Goal: Transaction & Acquisition: Obtain resource

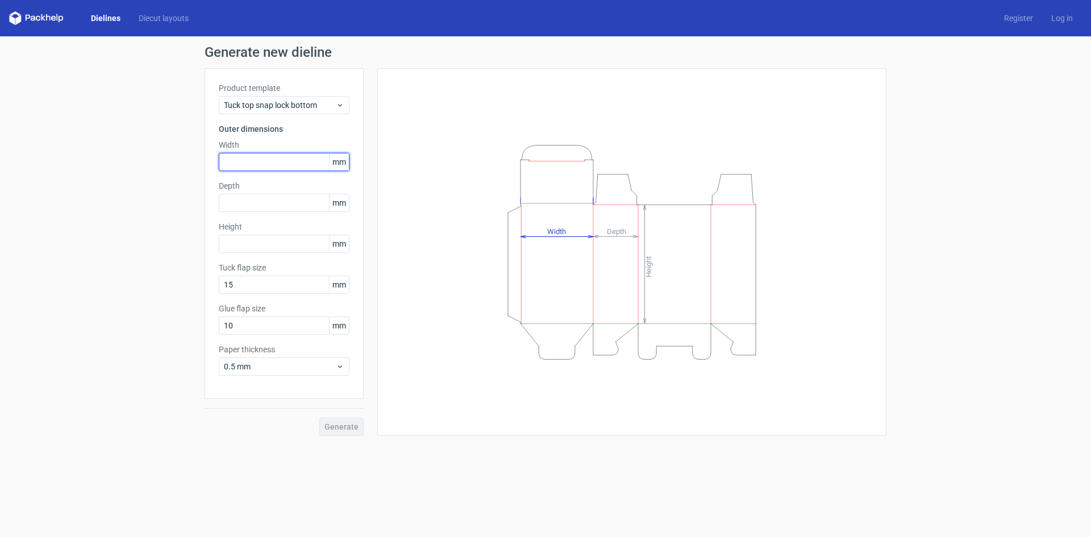
click at [289, 171] on input "text" at bounding box center [284, 162] width 131 height 18
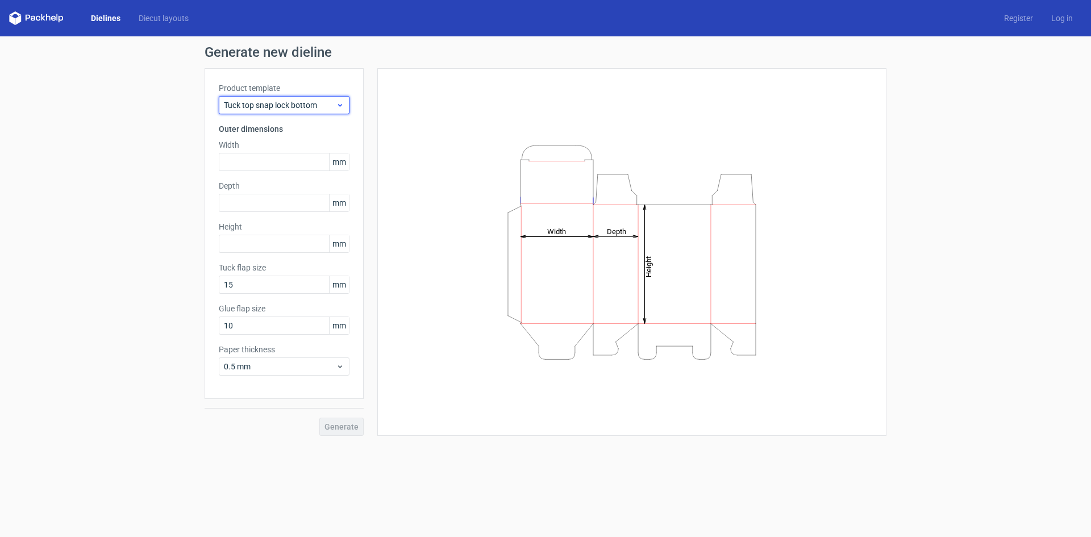
click at [335, 105] on span "Tuck top snap lock bottom" at bounding box center [280, 104] width 112 height 11
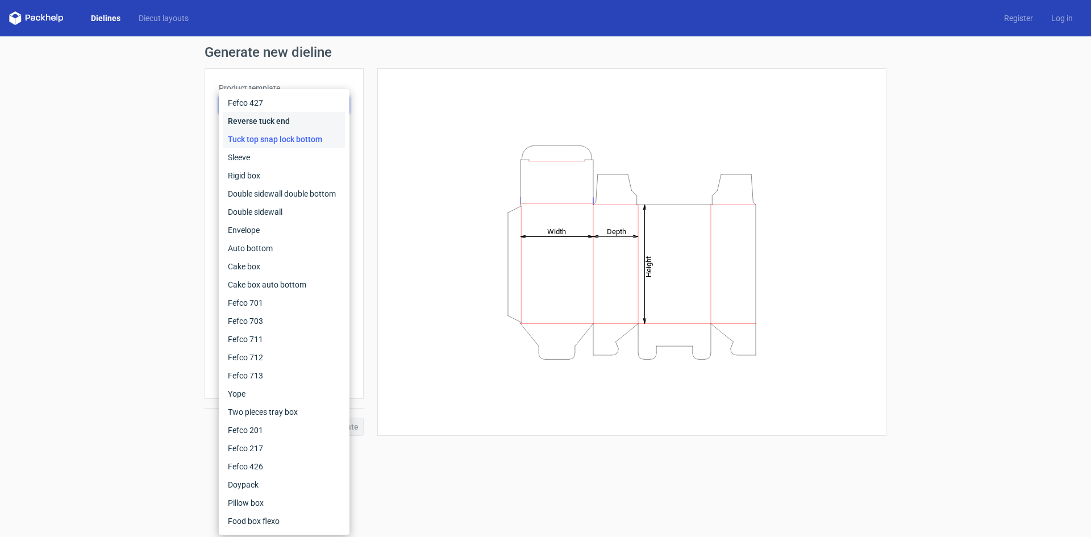
click at [292, 127] on div "Reverse tuck end" at bounding box center [284, 121] width 122 height 18
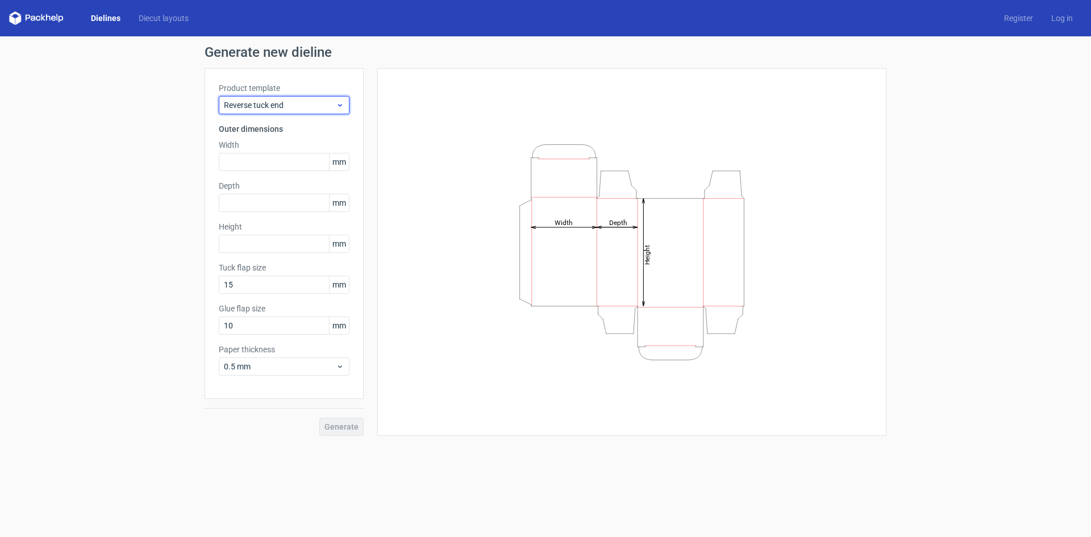
click at [339, 107] on icon at bounding box center [340, 105] width 9 height 9
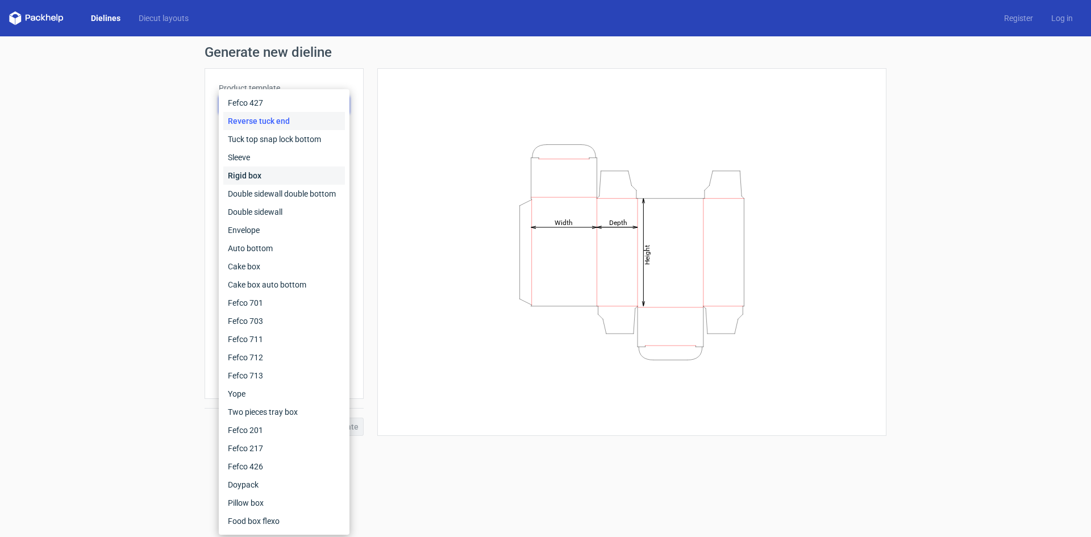
click at [273, 179] on div "Rigid box" at bounding box center [284, 176] width 122 height 18
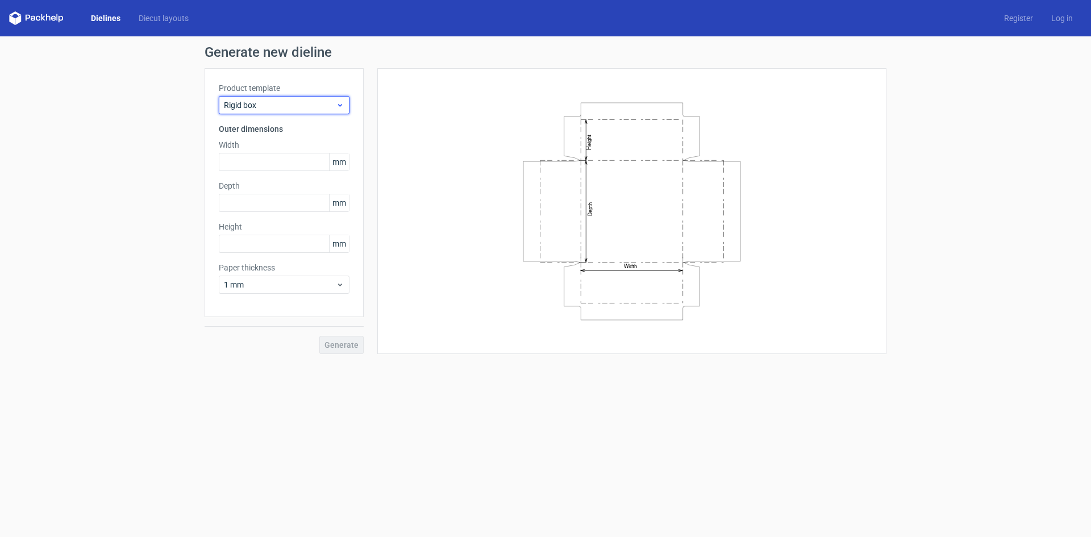
click at [339, 110] on div "Rigid box" at bounding box center [284, 105] width 131 height 18
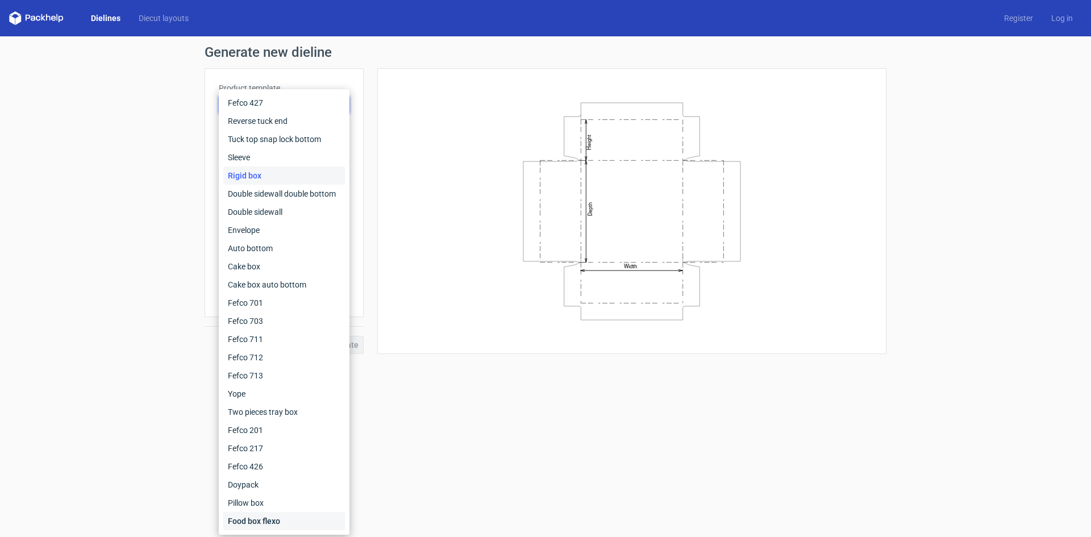
click at [273, 525] on div "Food box flexo" at bounding box center [284, 521] width 122 height 18
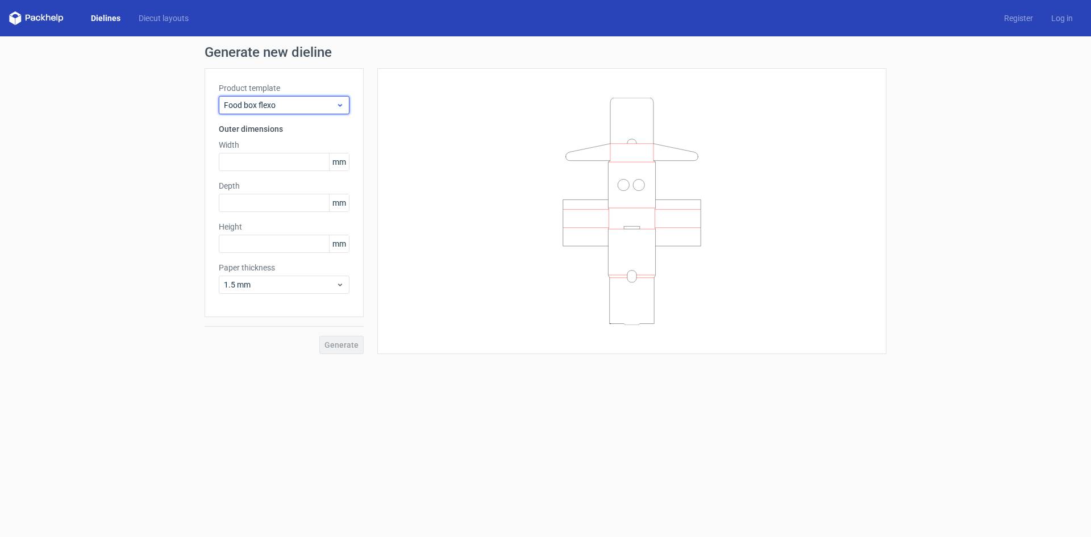
click at [330, 102] on span "Food box flexo" at bounding box center [280, 104] width 112 height 11
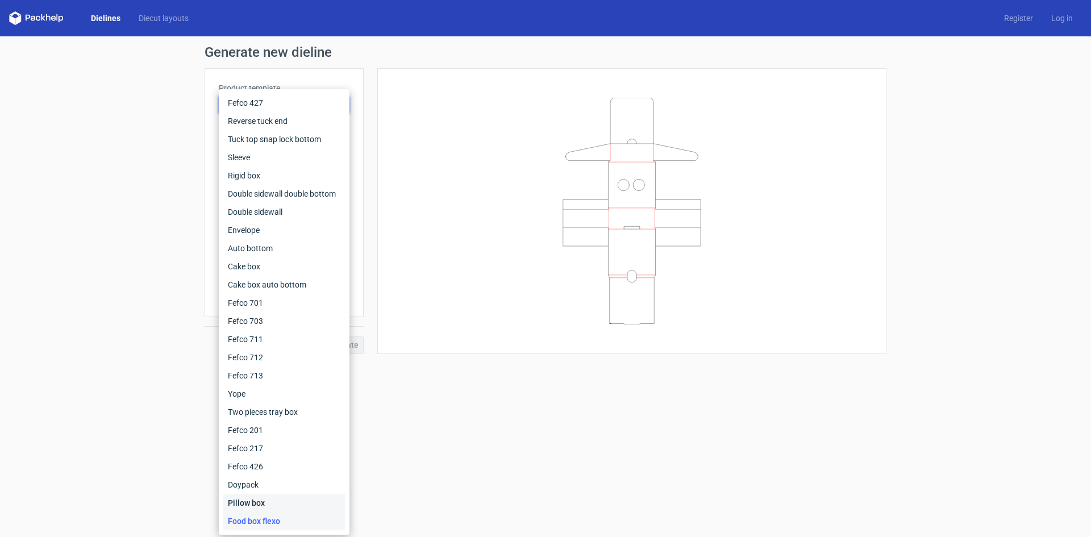
click at [252, 498] on div "Pillow box" at bounding box center [284, 503] width 122 height 18
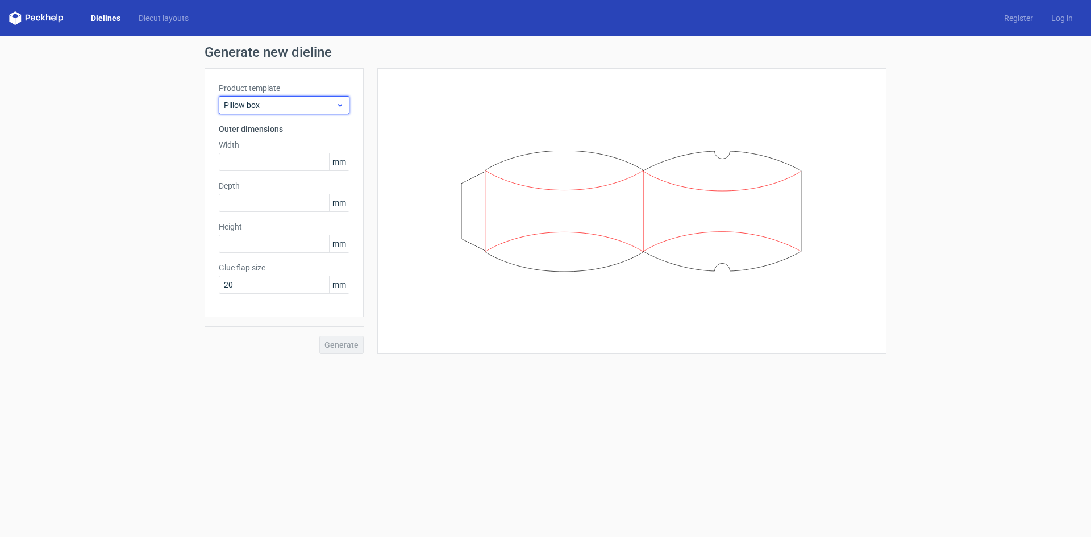
click at [321, 105] on span "Pillow box" at bounding box center [280, 104] width 112 height 11
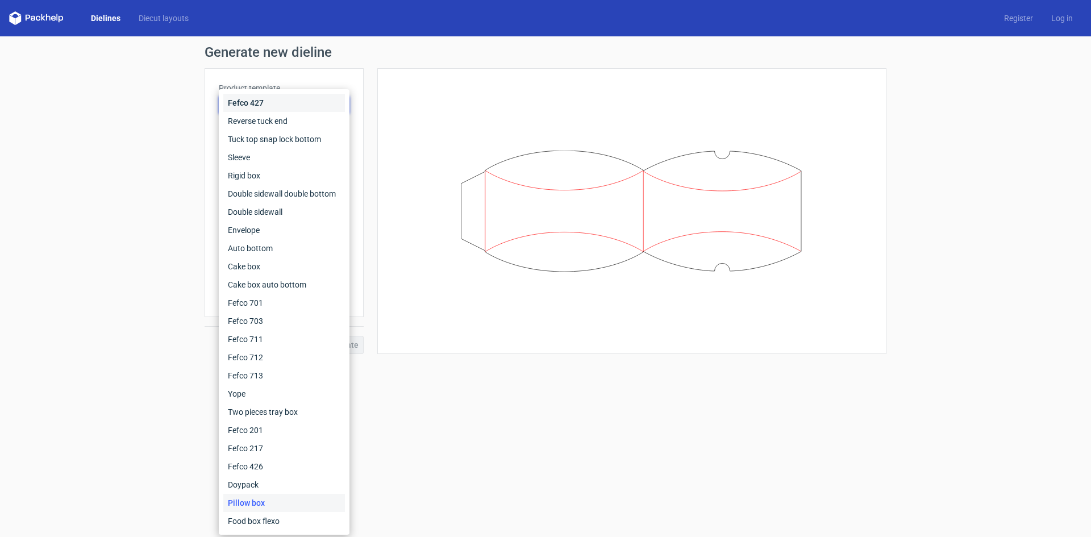
click at [288, 97] on div "Fefco 427" at bounding box center [284, 103] width 122 height 18
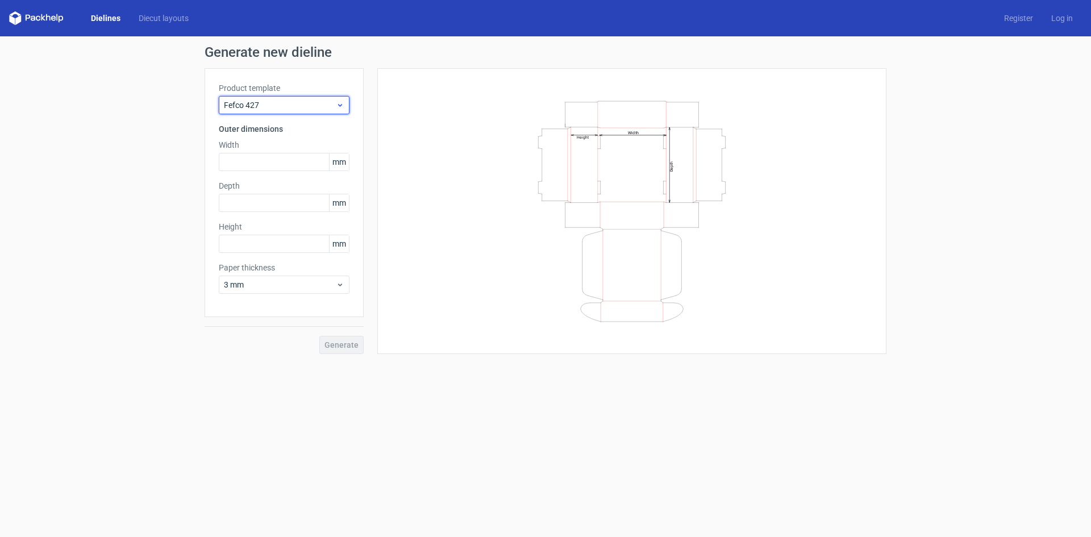
click at [336, 103] on icon at bounding box center [340, 105] width 9 height 9
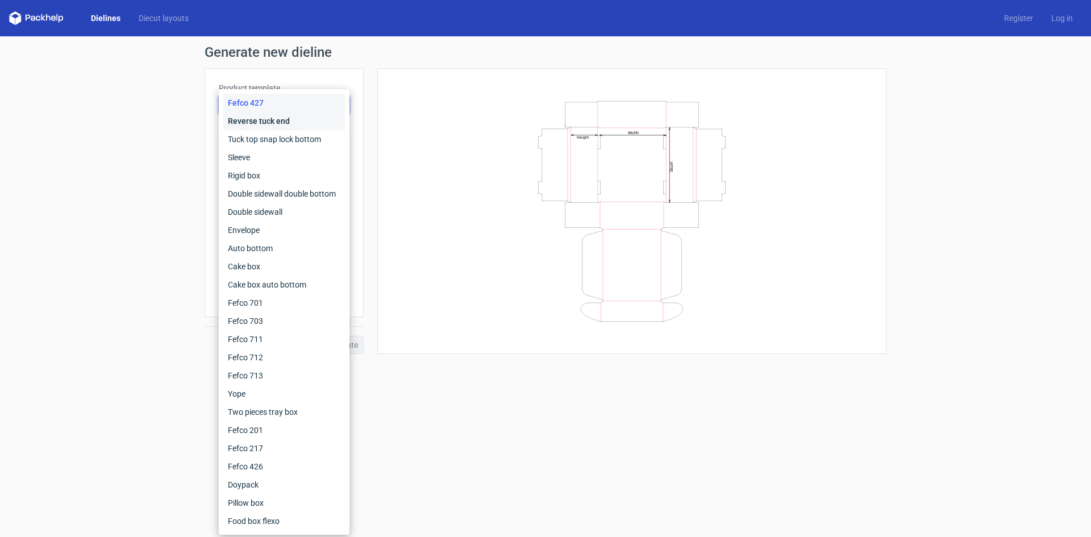
click at [278, 120] on div "Reverse tuck end" at bounding box center [284, 121] width 122 height 18
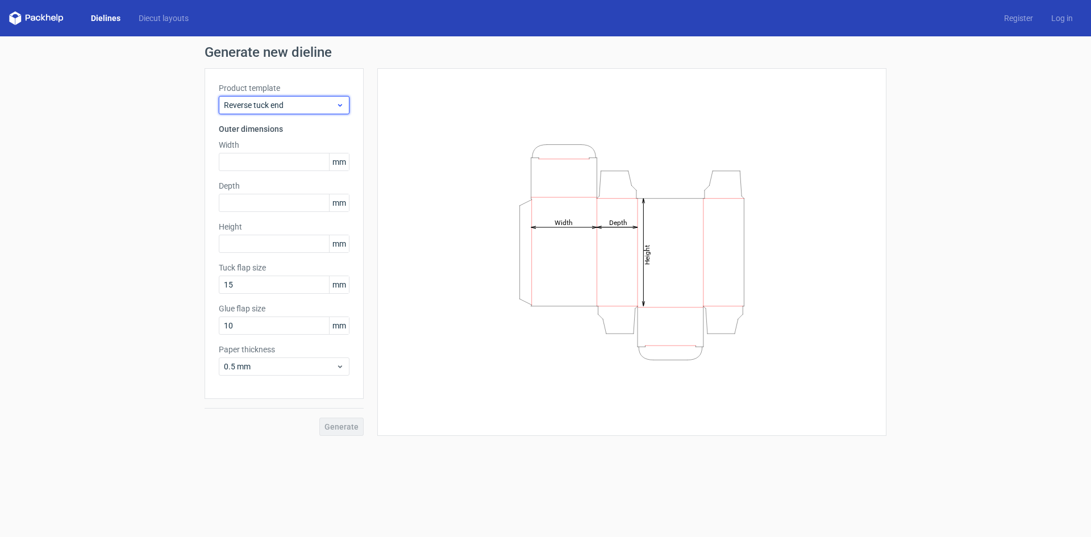
click at [299, 106] on span "Reverse tuck end" at bounding box center [280, 104] width 112 height 11
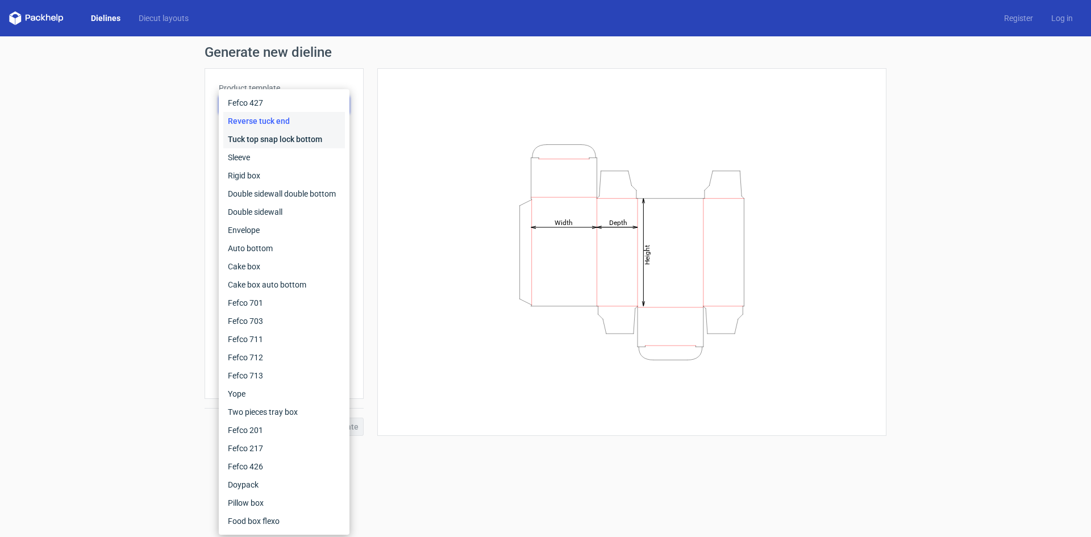
click at [280, 139] on div "Tuck top snap lock bottom" at bounding box center [284, 139] width 122 height 18
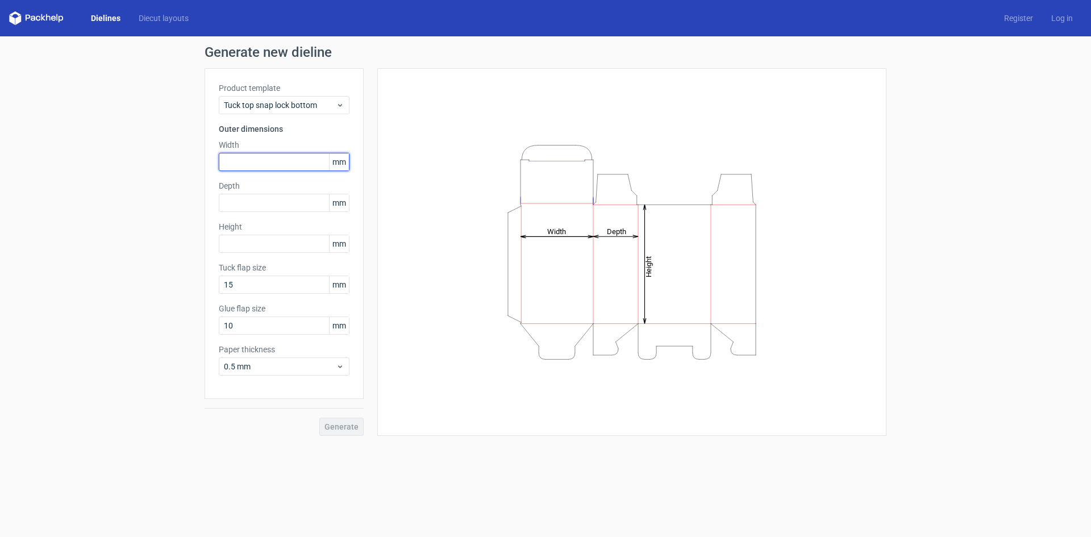
click at [299, 169] on input "text" at bounding box center [284, 162] width 131 height 18
click at [265, 205] on input "text" at bounding box center [284, 203] width 131 height 18
click at [286, 159] on input "155" at bounding box center [284, 162] width 131 height 18
drag, startPoint x: 287, startPoint y: 159, endPoint x: 213, endPoint y: 172, distance: 75.1
click at [213, 172] on div "Product template Tuck top snap lock bottom Outer dimensions Width 155 mm Depth …" at bounding box center [284, 233] width 159 height 331
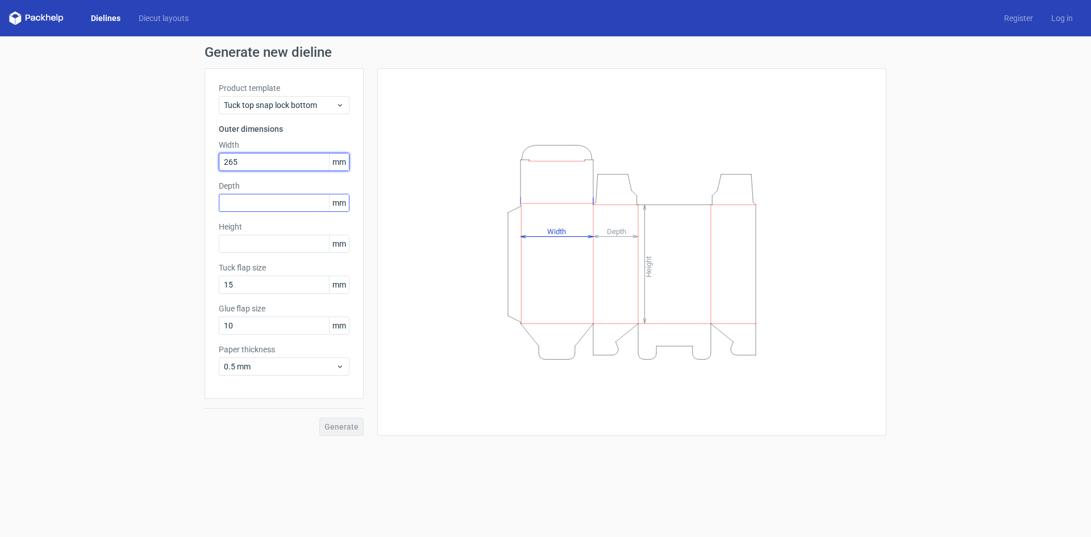
type input "265"
click at [298, 203] on input "text" at bounding box center [284, 203] width 131 height 18
type input "155"
click at [250, 240] on input "text" at bounding box center [284, 244] width 131 height 18
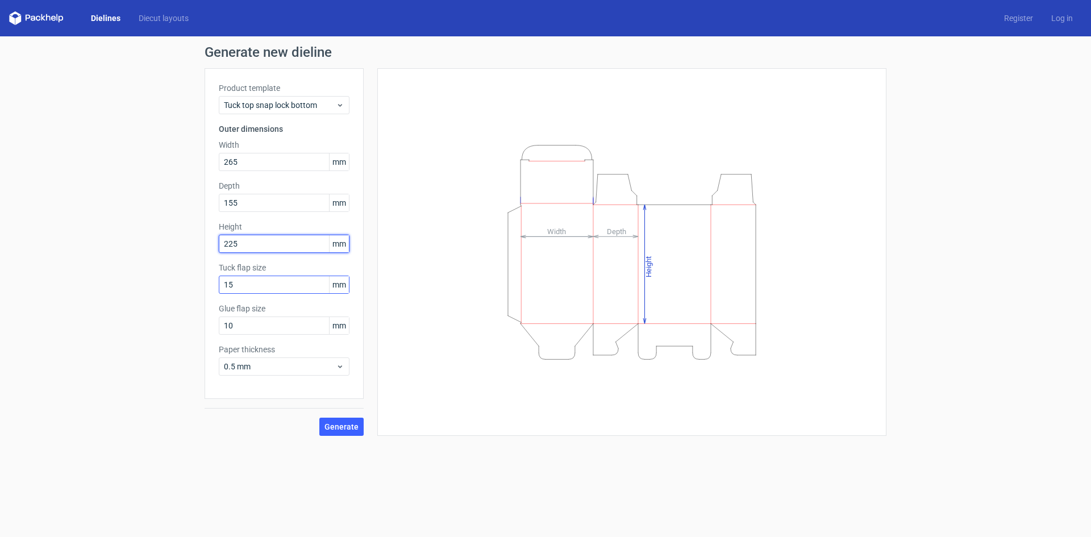
type input "225"
click at [271, 287] on input "15" at bounding box center [284, 285] width 131 height 18
click at [329, 416] on div "Generate" at bounding box center [284, 417] width 159 height 37
click at [330, 427] on span "Generate" at bounding box center [342, 427] width 34 height 8
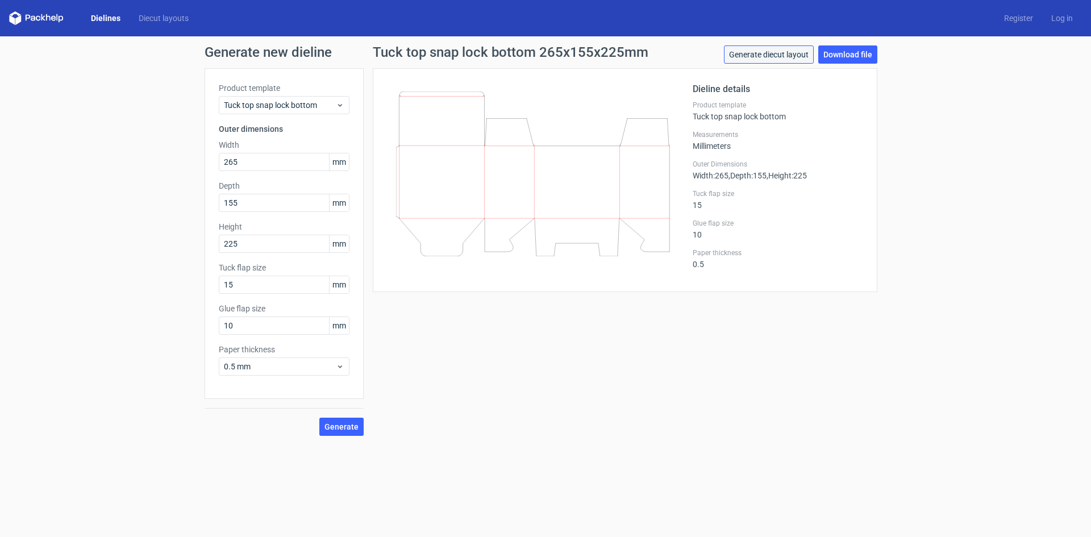
click at [785, 54] on link "Generate diecut layout" at bounding box center [769, 54] width 90 height 18
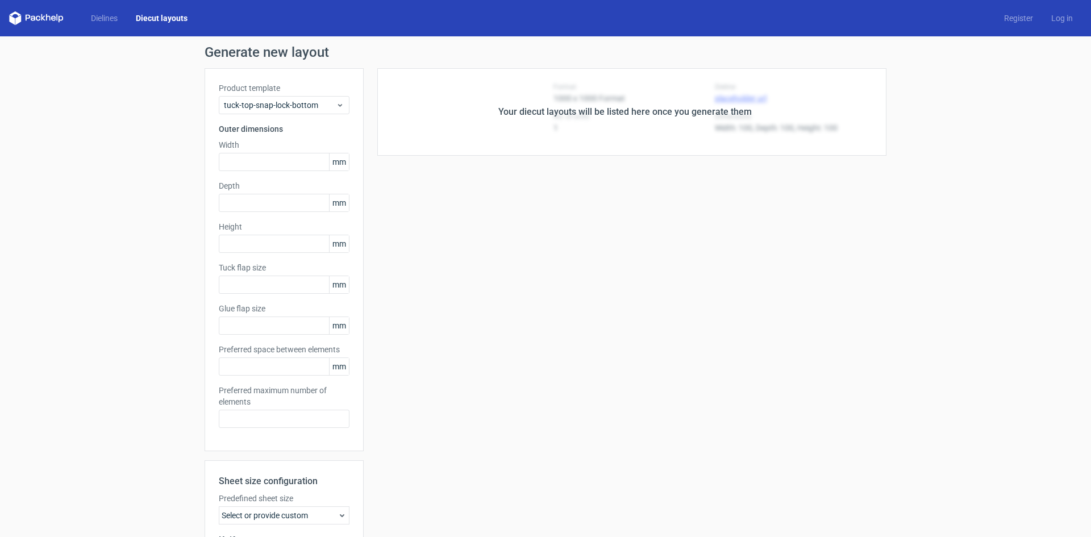
type input "265"
type input "155"
type input "225"
type input "15"
type input "10"
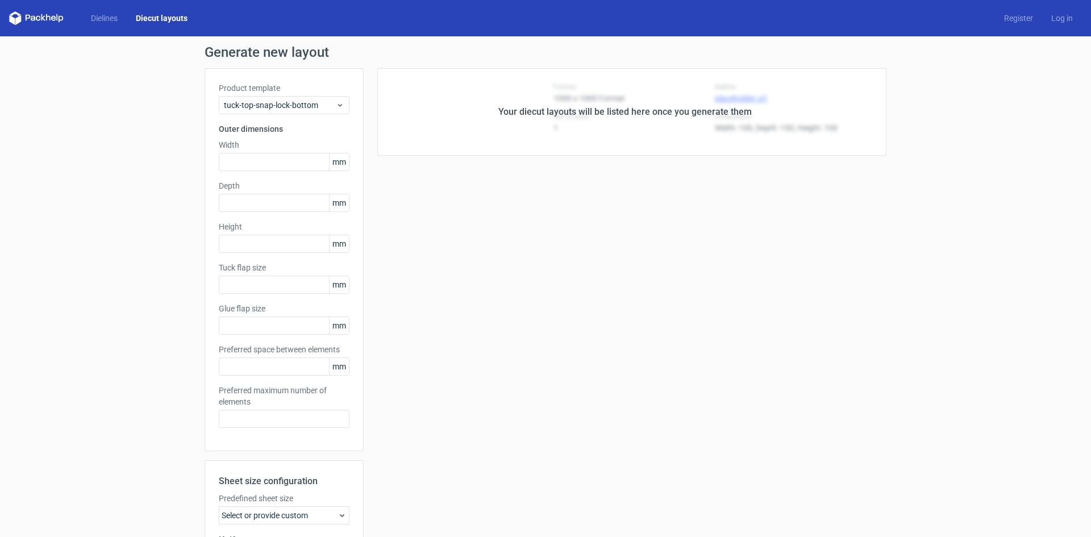
type input "5"
type input "48"
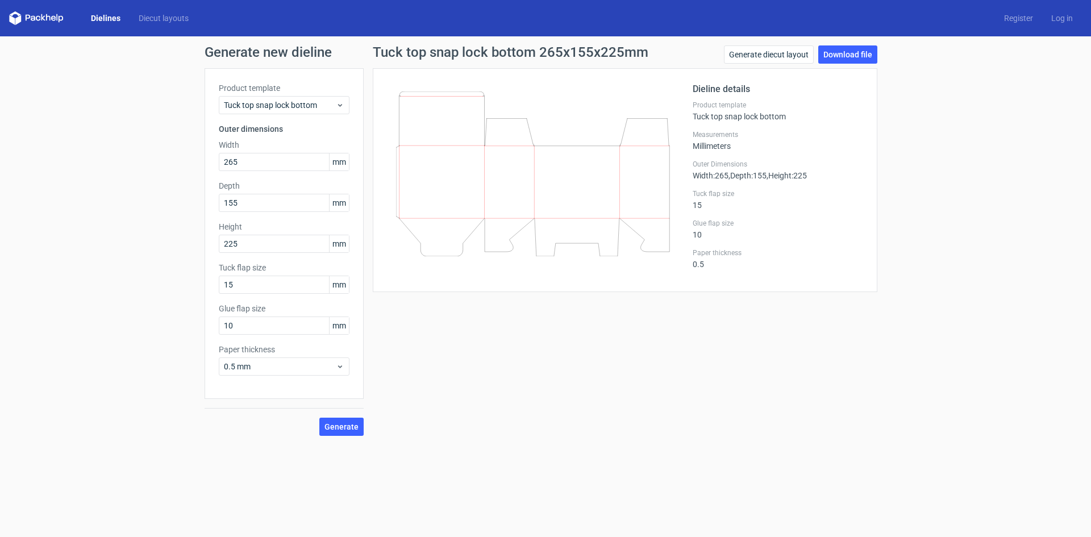
click at [861, 43] on div "Generate new dieline Product template Tuck top snap lock bottom Outer dimension…" at bounding box center [545, 240] width 1091 height 409
click at [854, 53] on link "Download file" at bounding box center [847, 54] width 59 height 18
